Goal: Information Seeking & Learning: Check status

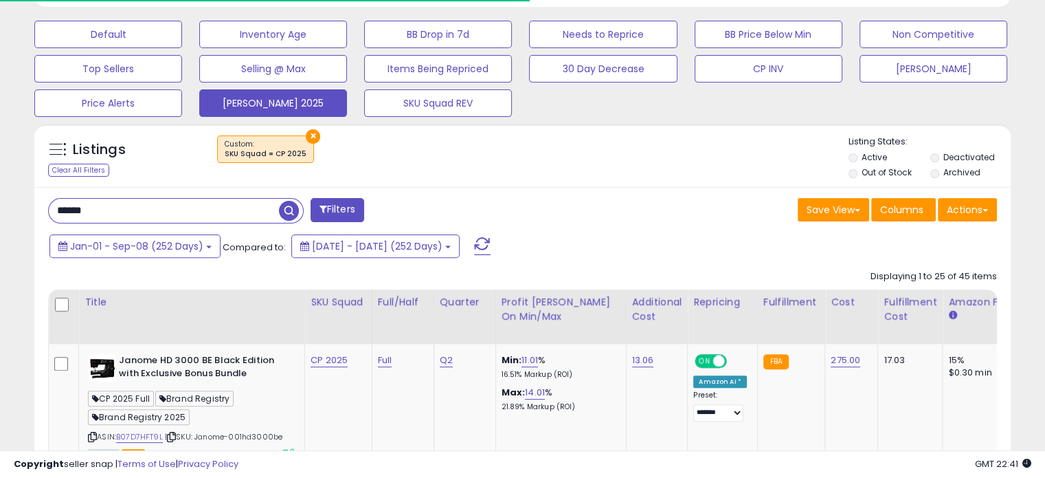
scroll to position [281, 565]
click at [182, 210] on input "******" at bounding box center [164, 211] width 230 height 24
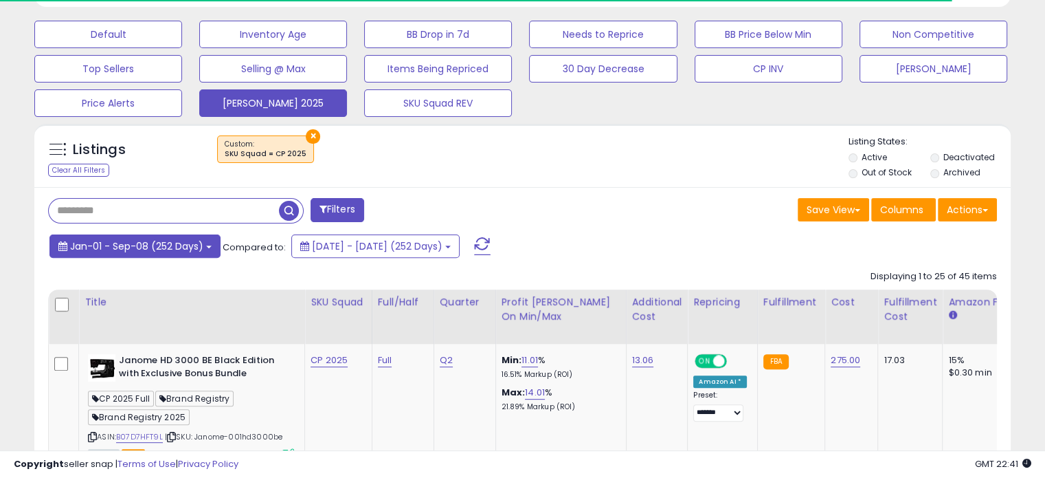
click at [216, 244] on button "Jan-01 - Sep-08 (252 Days)" at bounding box center [134, 245] width 171 height 23
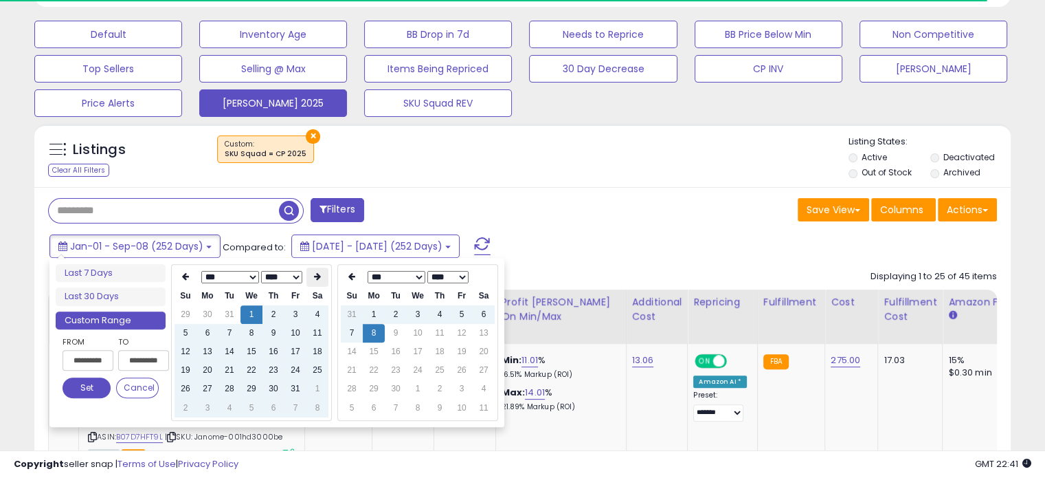
click at [323, 277] on th at bounding box center [317, 276] width 22 height 19
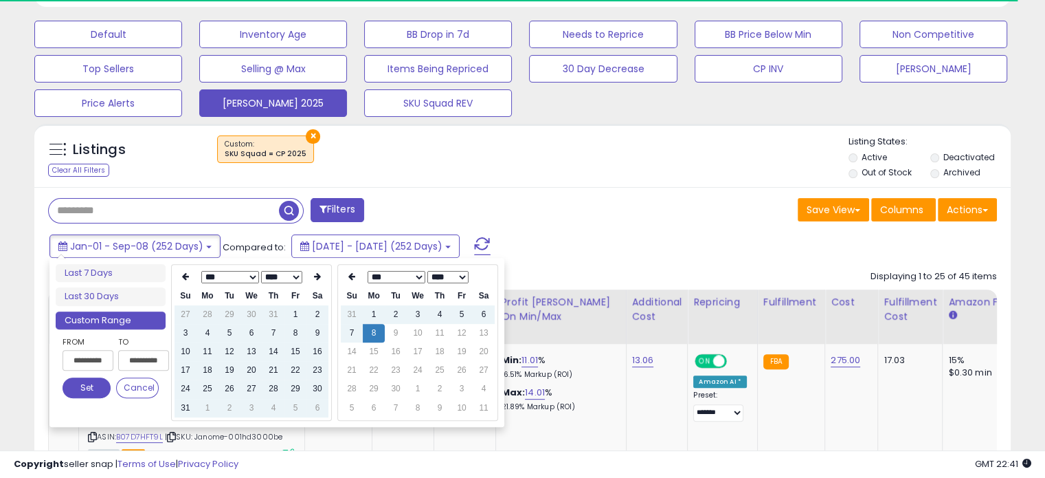
click at [323, 277] on th at bounding box center [317, 276] width 22 height 19
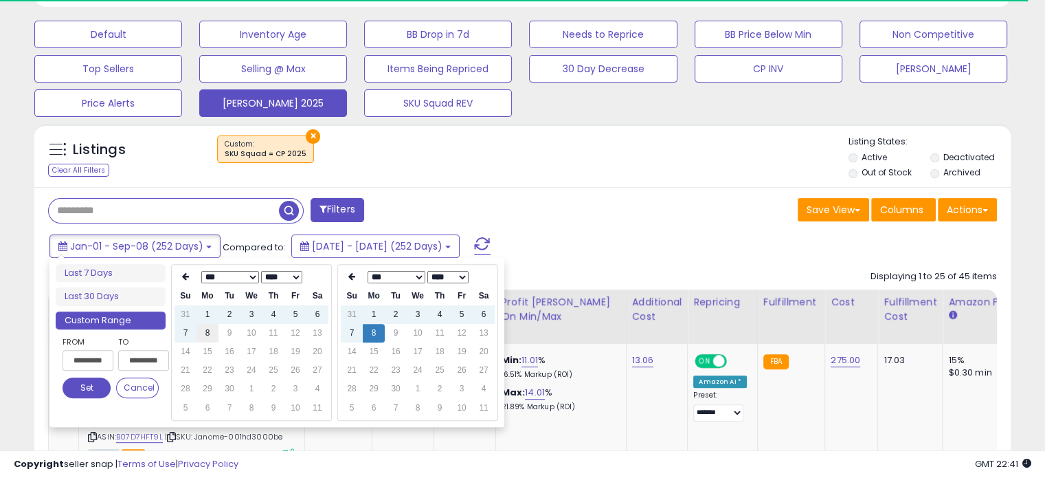
click at [206, 332] on td "8" at bounding box center [208, 333] width 22 height 19
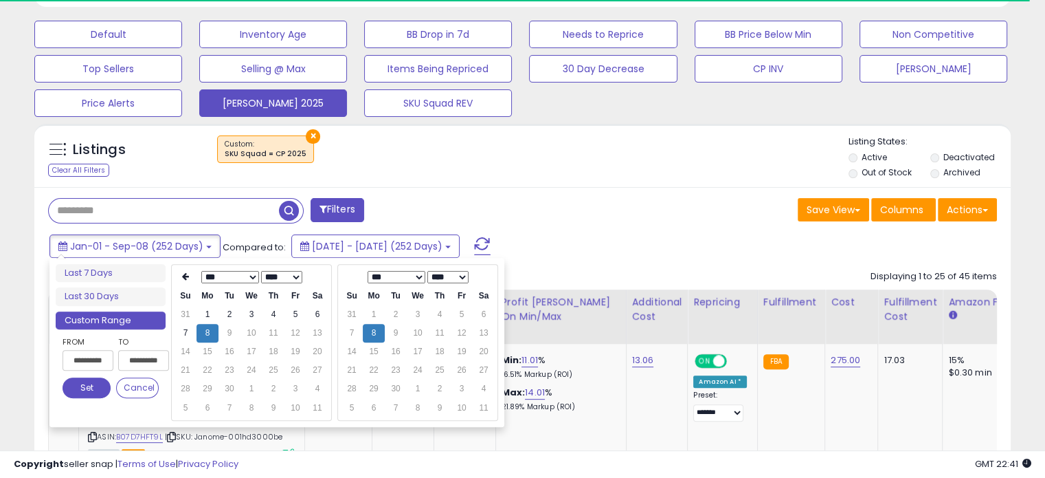
type input "**********"
click at [87, 381] on button "Set" at bounding box center [87, 387] width 48 height 21
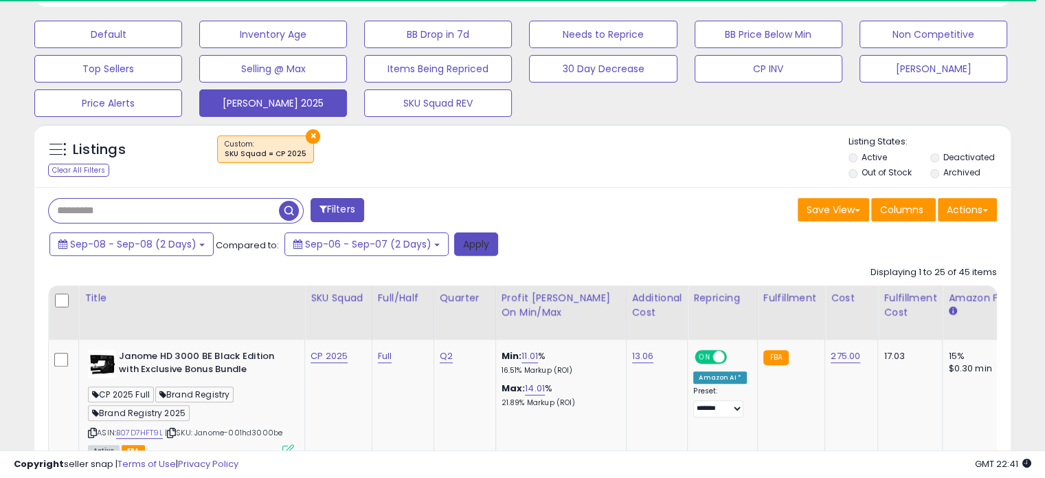
click at [479, 241] on button "Apply" at bounding box center [476, 243] width 44 height 23
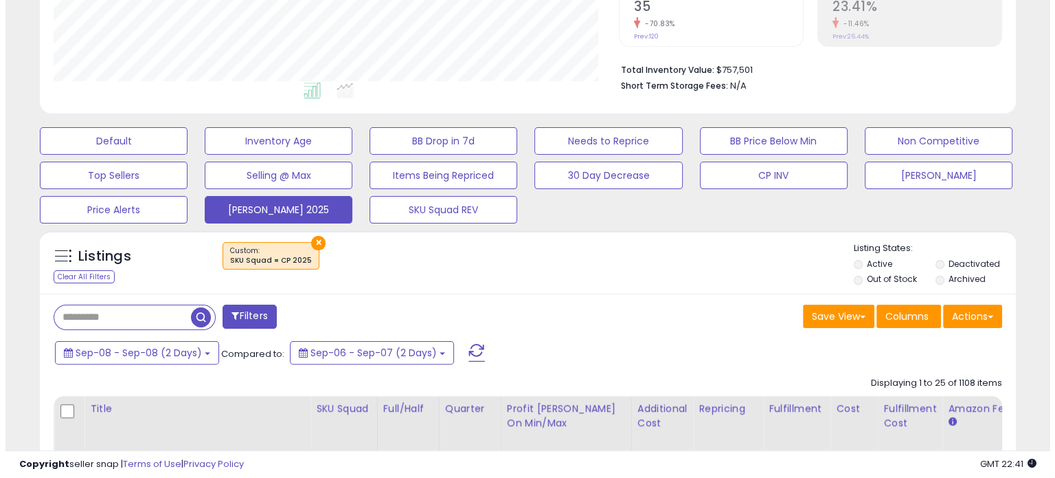
scroll to position [302, 0]
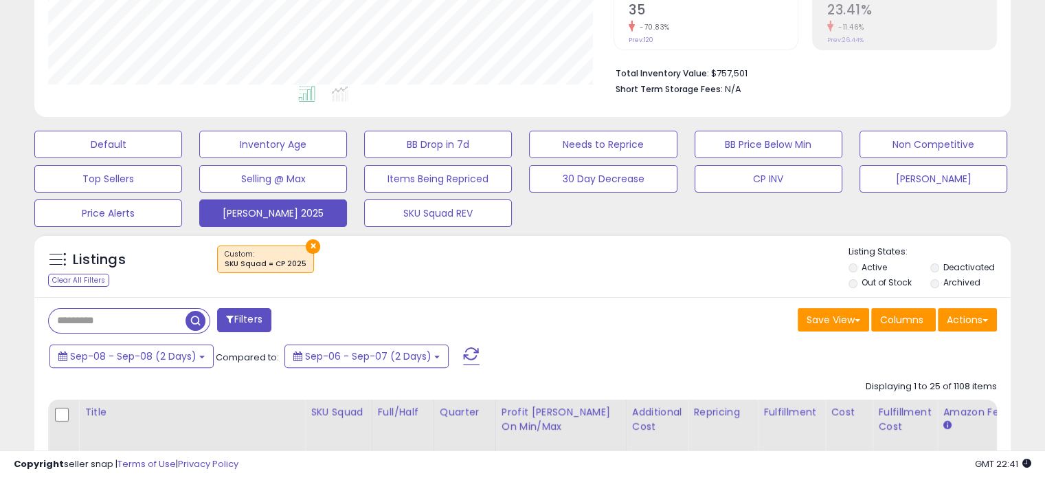
click at [463, 353] on span at bounding box center [471, 356] width 16 height 18
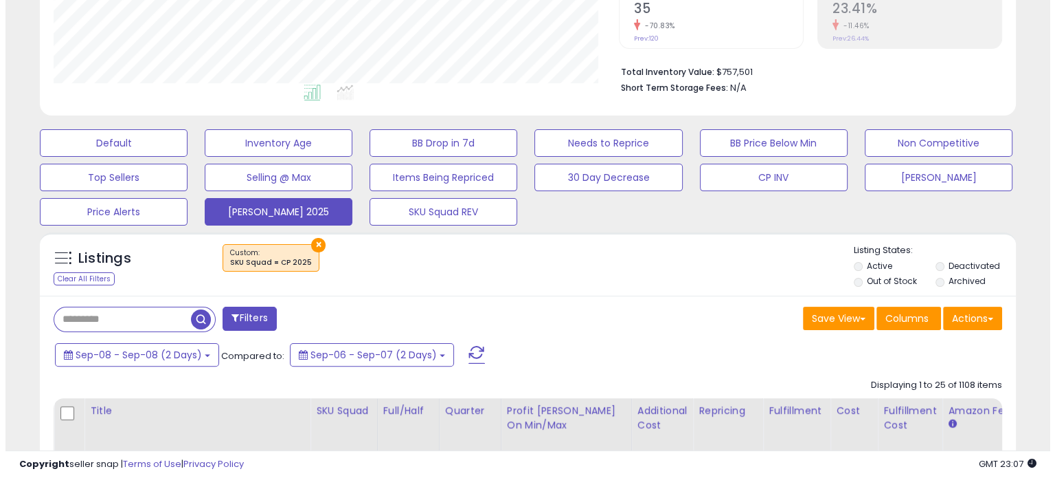
scroll to position [305, 0]
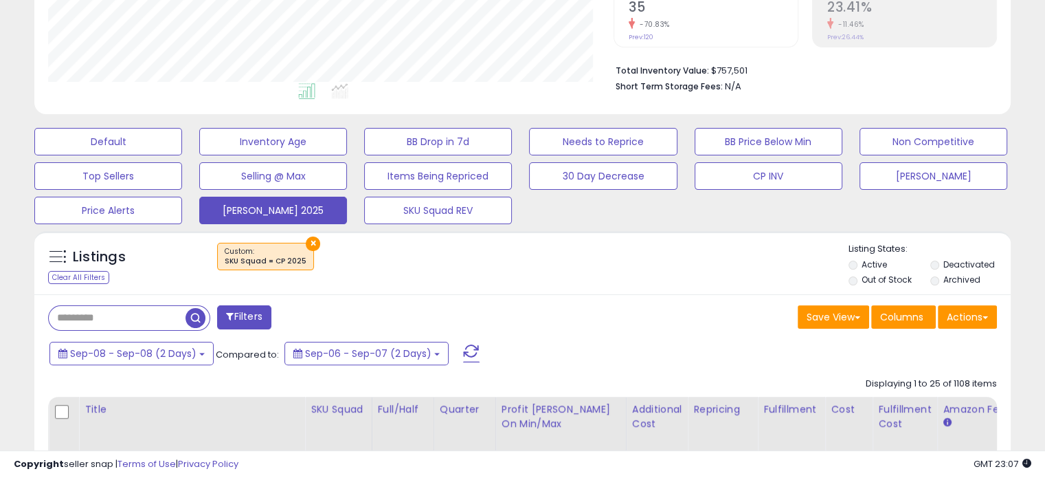
click at [466, 347] on span at bounding box center [471, 353] width 16 height 18
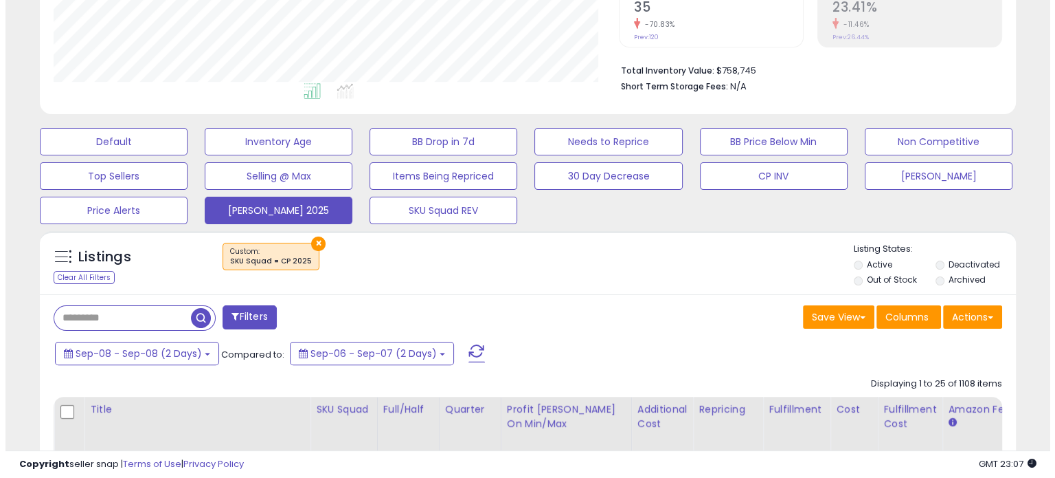
scroll to position [281, 565]
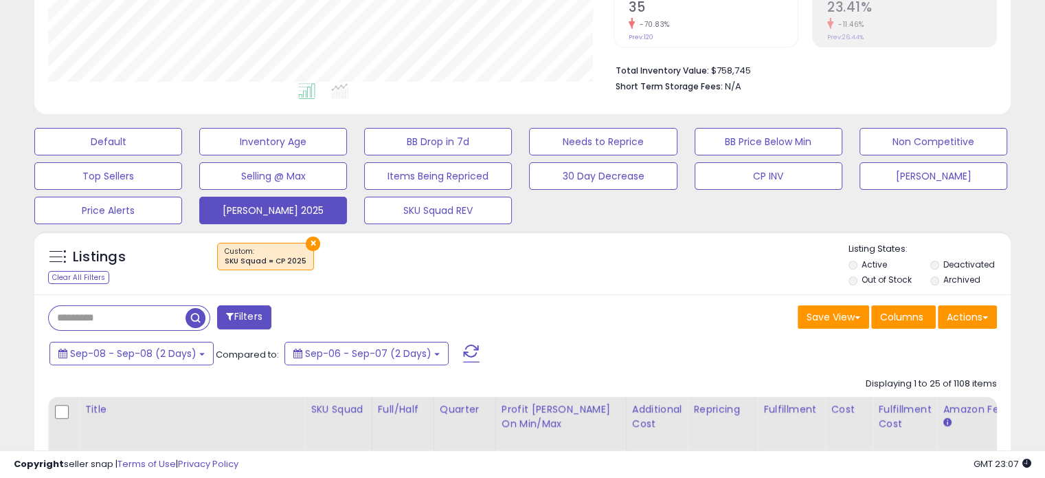
click at [250, 317] on button "Filters" at bounding box center [244, 317] width 54 height 24
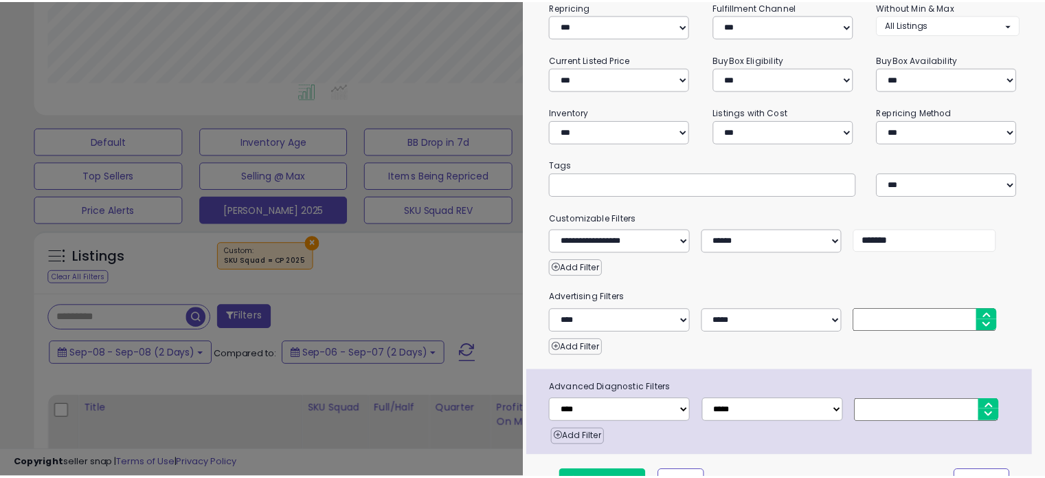
scroll to position [185, 0]
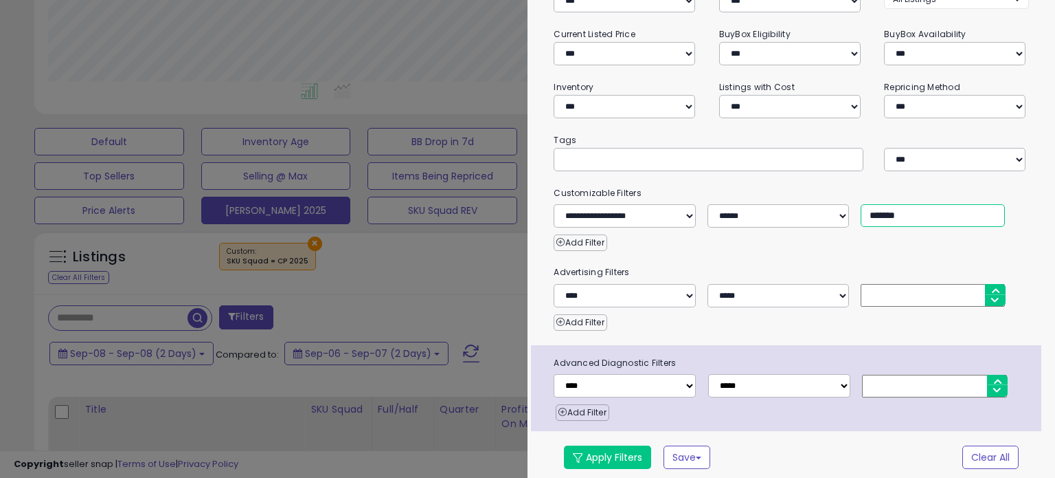
drag, startPoint x: 877, startPoint y: 211, endPoint x: 774, endPoint y: 206, distance: 103.2
click at [774, 206] on div "**********" at bounding box center [791, 215] width 495 height 23
type input "*******"
click at [480, 280] on div at bounding box center [527, 239] width 1055 height 478
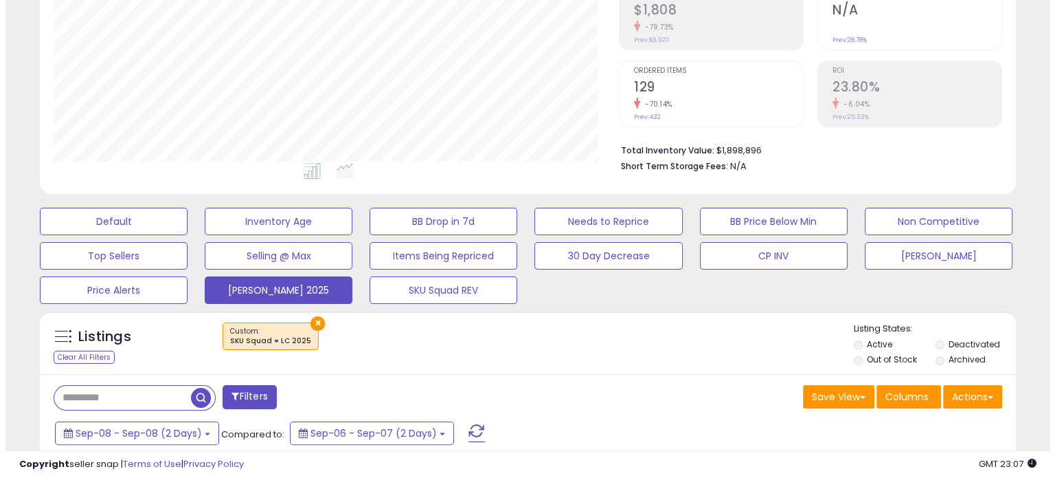
scroll to position [401, 0]
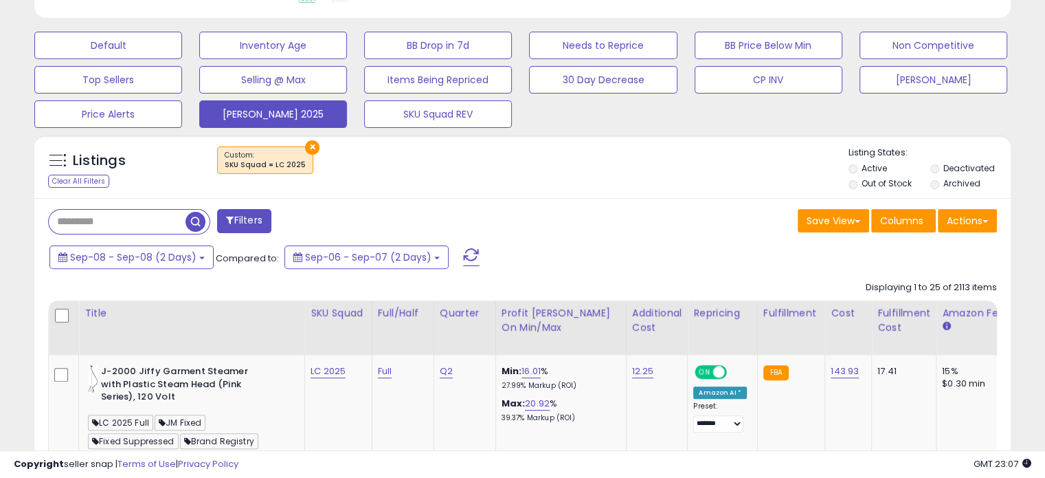
click at [247, 216] on button "Filters" at bounding box center [244, 221] width 54 height 24
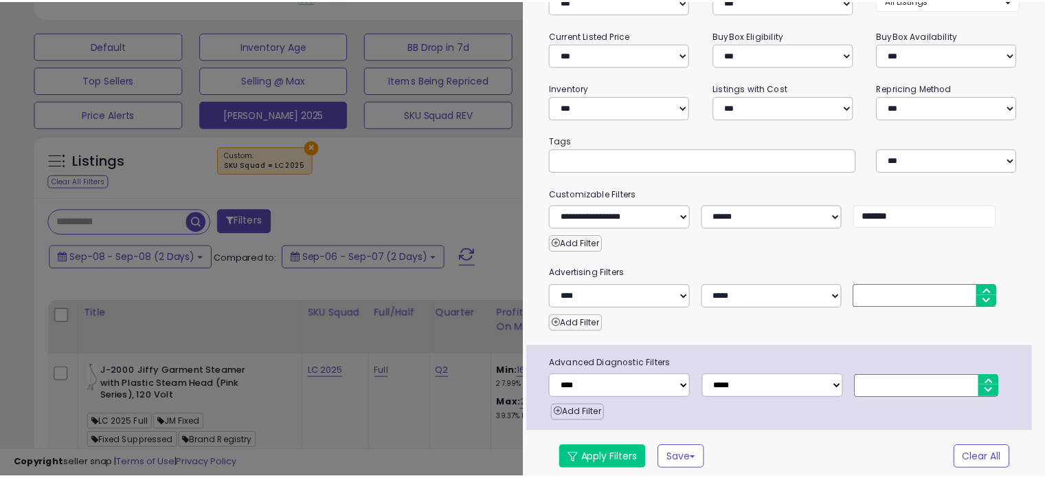
scroll to position [281, 572]
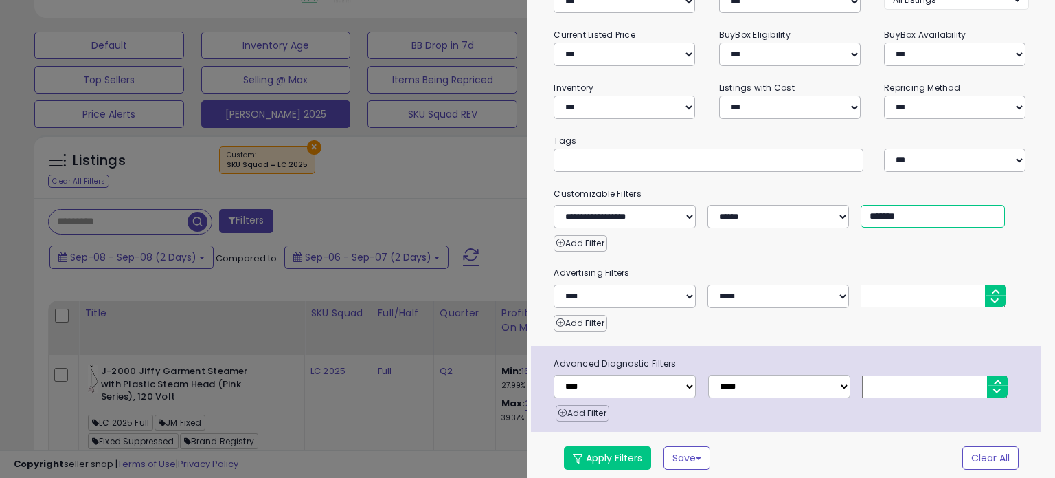
drag, startPoint x: 874, startPoint y: 214, endPoint x: 798, endPoint y: 199, distance: 77.9
click at [798, 199] on div "**********" at bounding box center [791, 207] width 495 height 42
type input "*******"
drag, startPoint x: 459, startPoint y: 181, endPoint x: 427, endPoint y: 175, distance: 32.9
click at [427, 175] on div at bounding box center [527, 239] width 1055 height 478
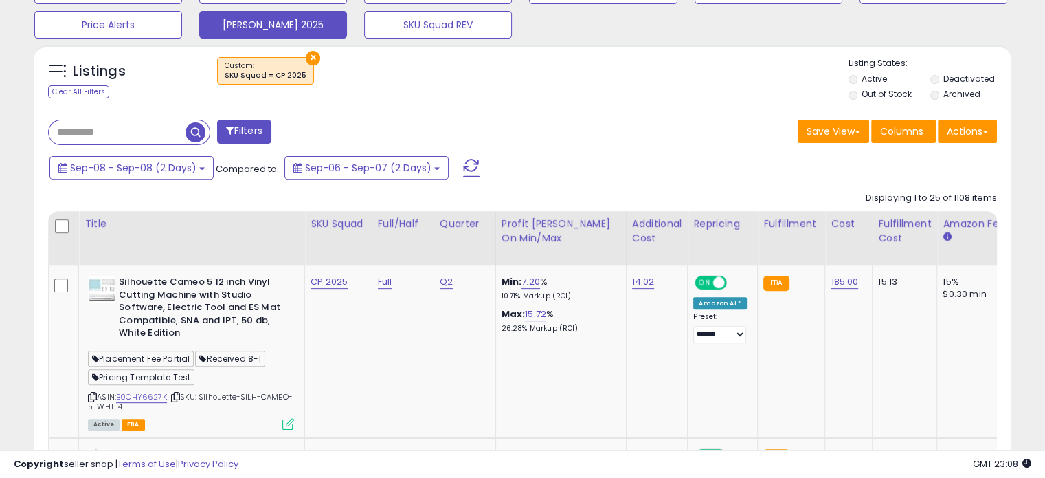
scroll to position [491, 0]
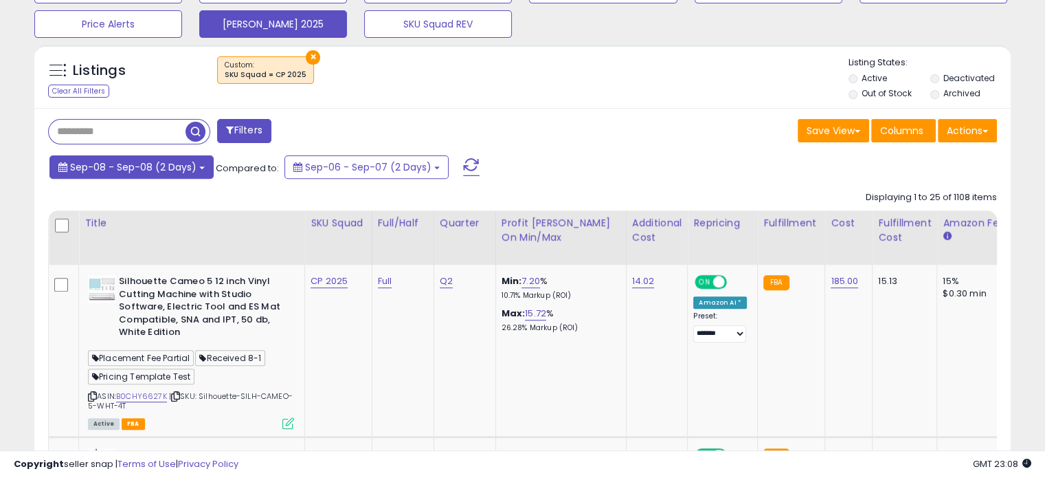
click at [200, 168] on button "Sep-08 - Sep-08 (2 Days)" at bounding box center [131, 166] width 164 height 23
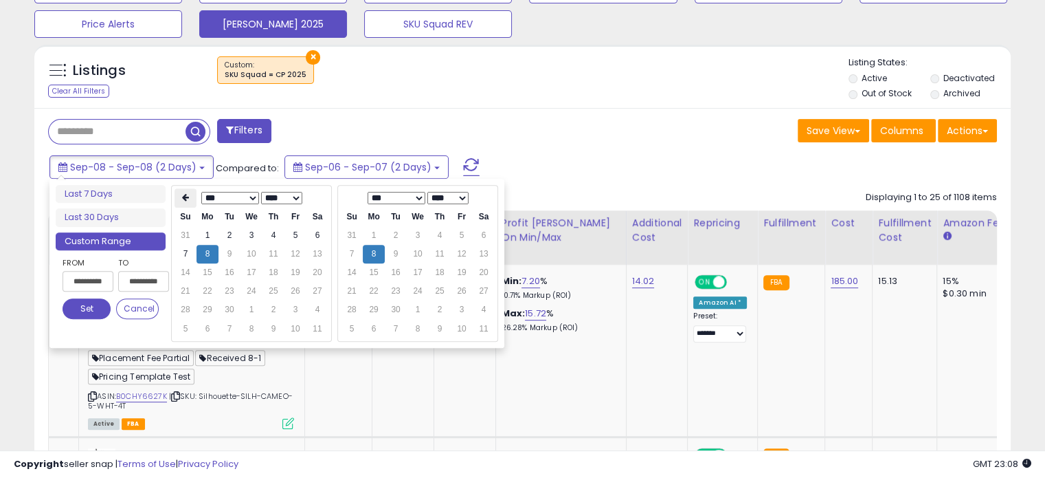
click at [189, 199] on th at bounding box center [186, 197] width 22 height 19
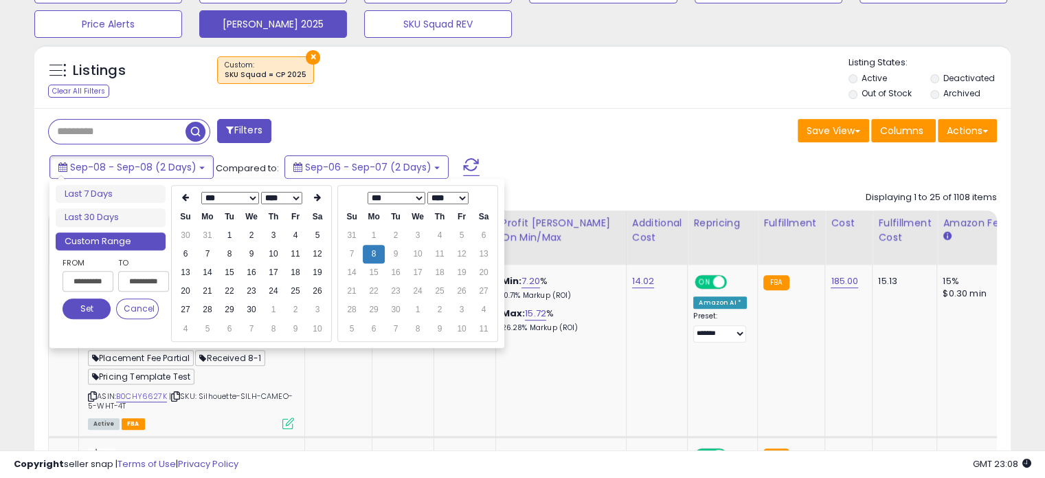
click at [189, 199] on th at bounding box center [186, 197] width 22 height 19
click at [249, 234] on td "1" at bounding box center [252, 235] width 22 height 19
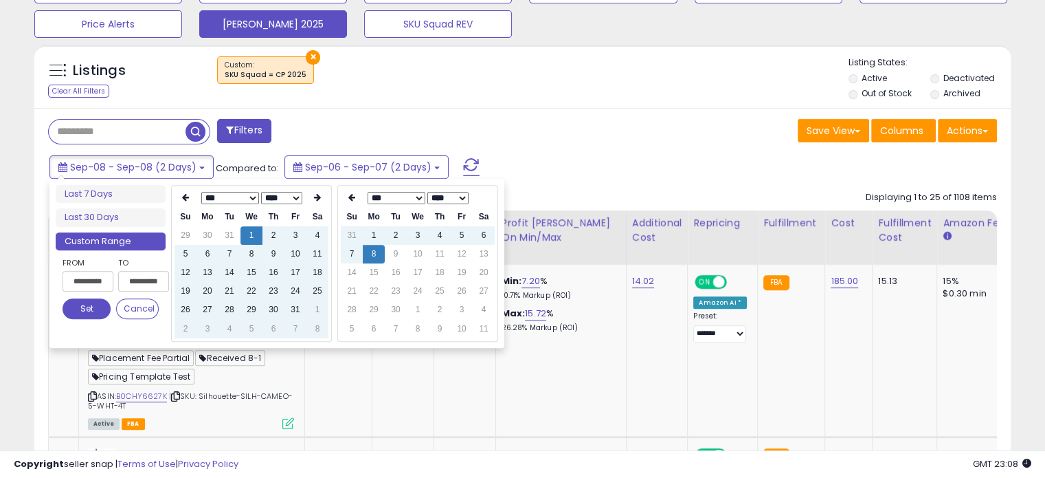
type input "**********"
click at [91, 304] on button "Set" at bounding box center [87, 308] width 48 height 21
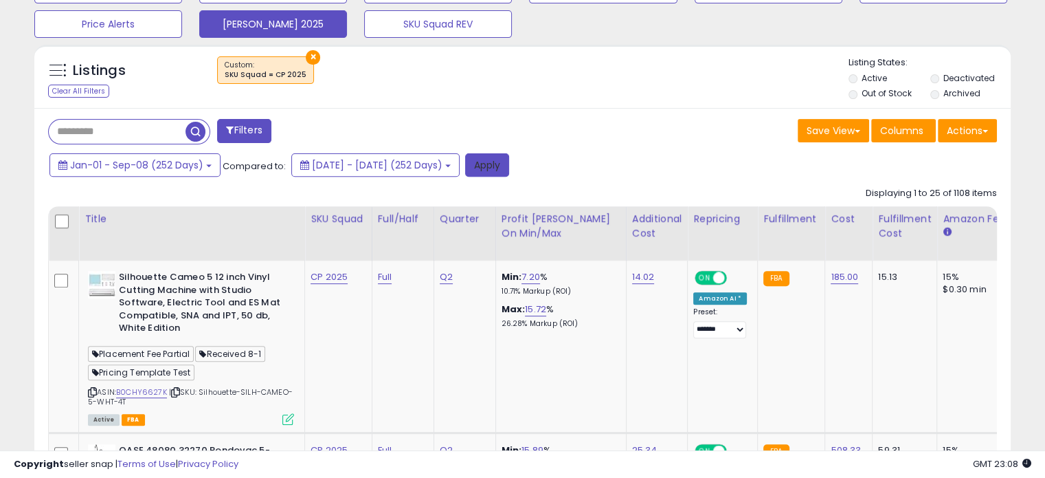
click at [509, 159] on button "Apply" at bounding box center [487, 164] width 44 height 23
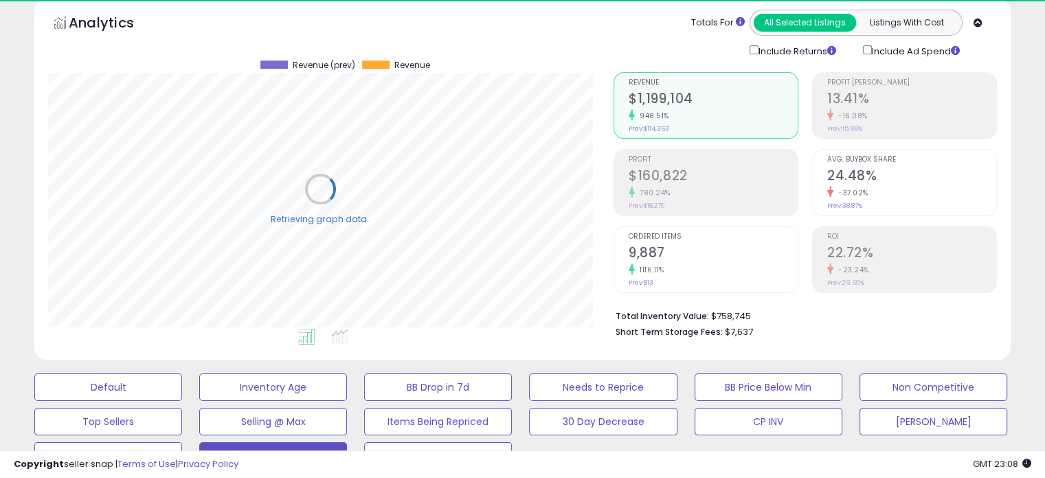
scroll to position [18, 0]
